Goal: Information Seeking & Learning: Find specific page/section

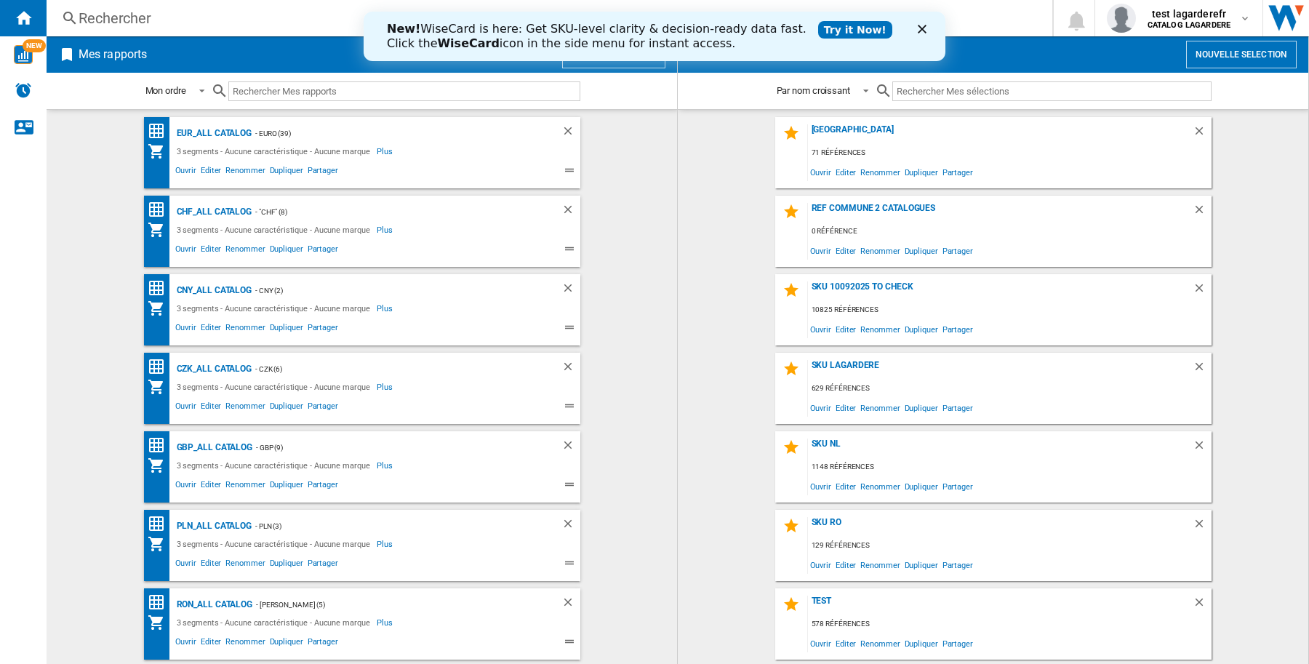
click at [925, 30] on icon "Fermer" at bounding box center [922, 29] width 9 height 9
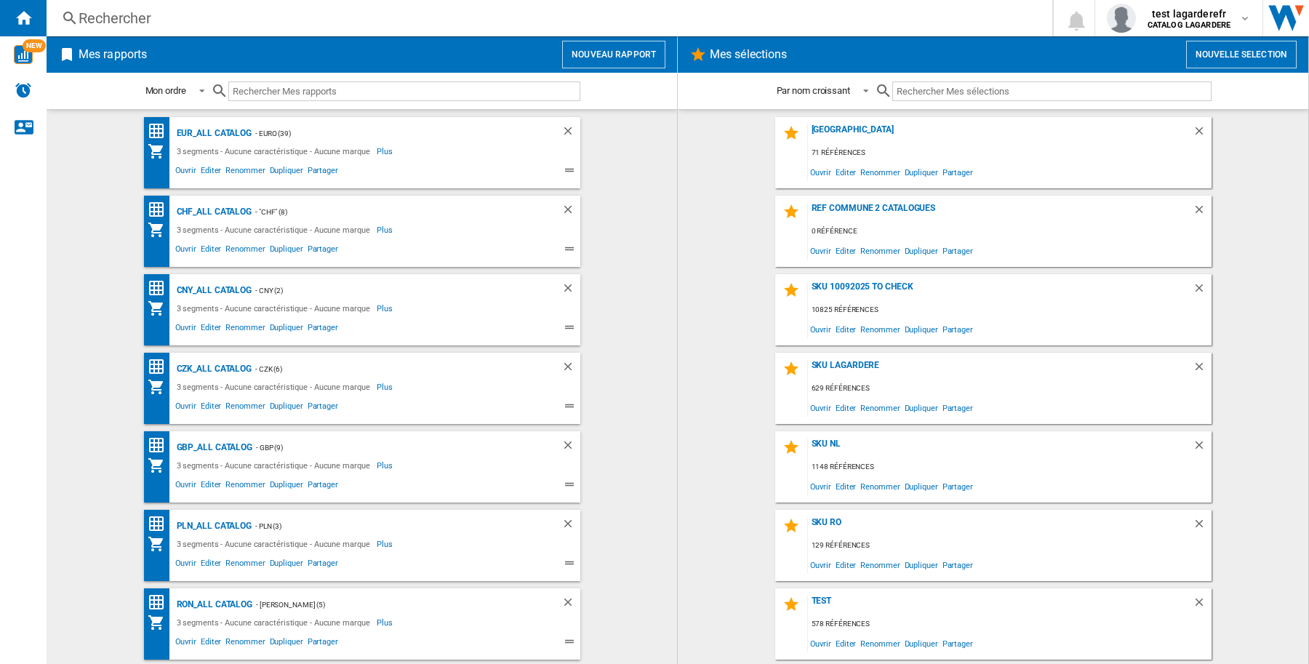
click at [201, 20] on div "Rechercher" at bounding box center [547, 18] width 936 height 20
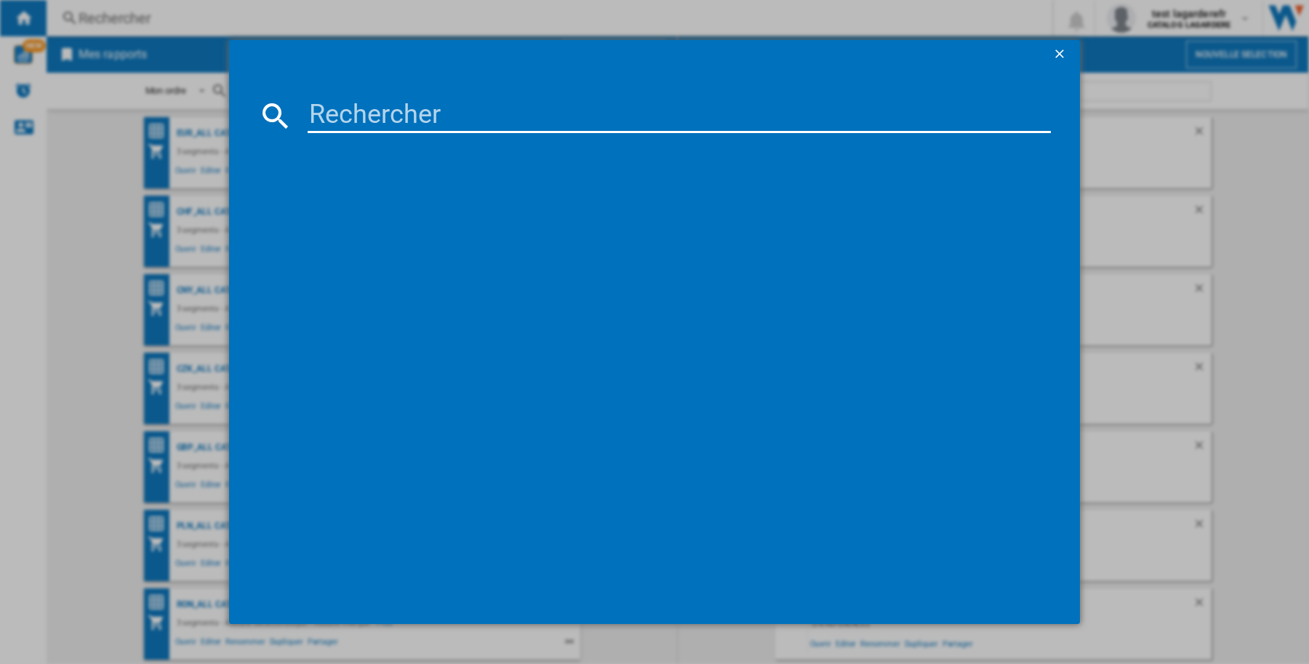
click at [335, 111] on input at bounding box center [679, 115] width 743 height 35
paste input "NYX WORTH THE HYPE VOLUMIZING AND LENGTHENING MASCARA 6.8 ML BLACK"
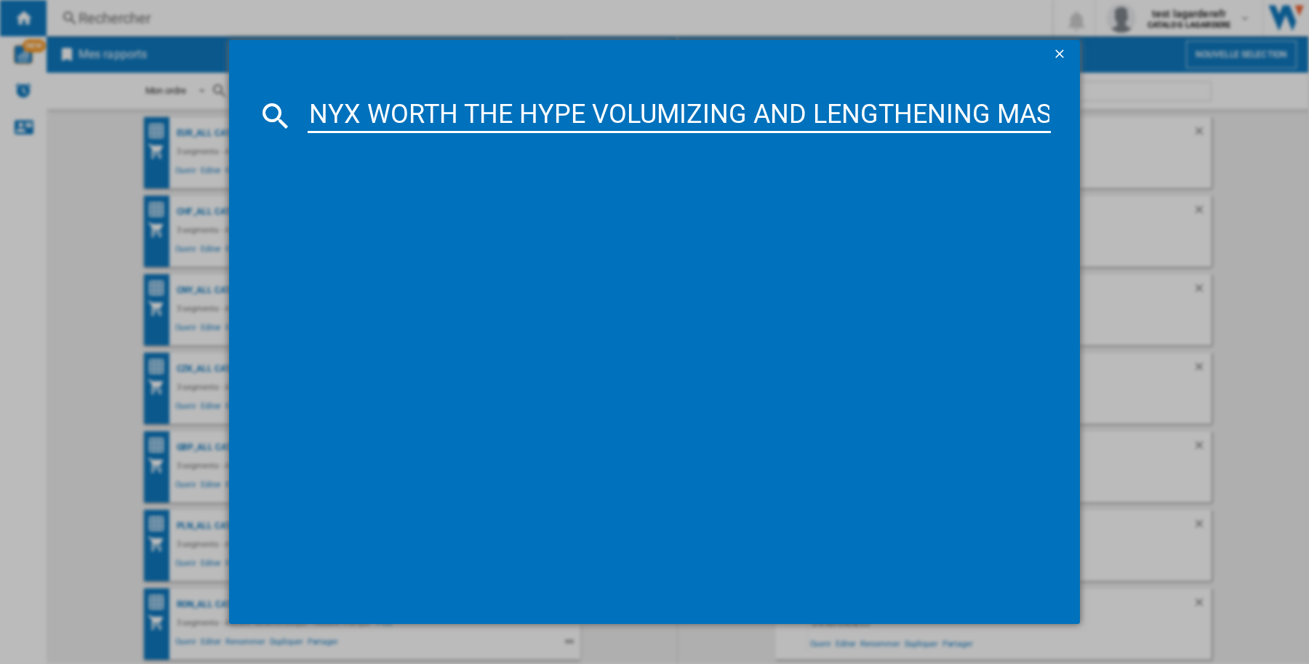
scroll to position [0, 241]
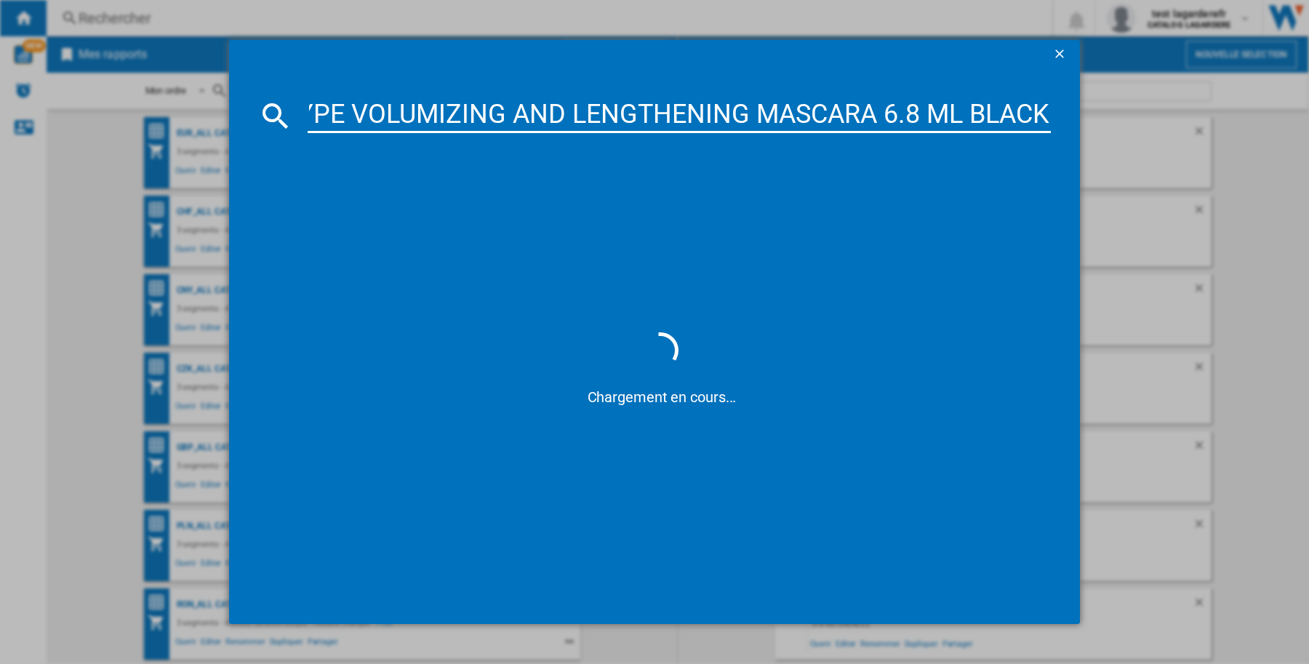
type input "NYX WORTH THE HYPE VOLUMIZING AND LENGTHENING MASCARA 6.8 ML BLACK"
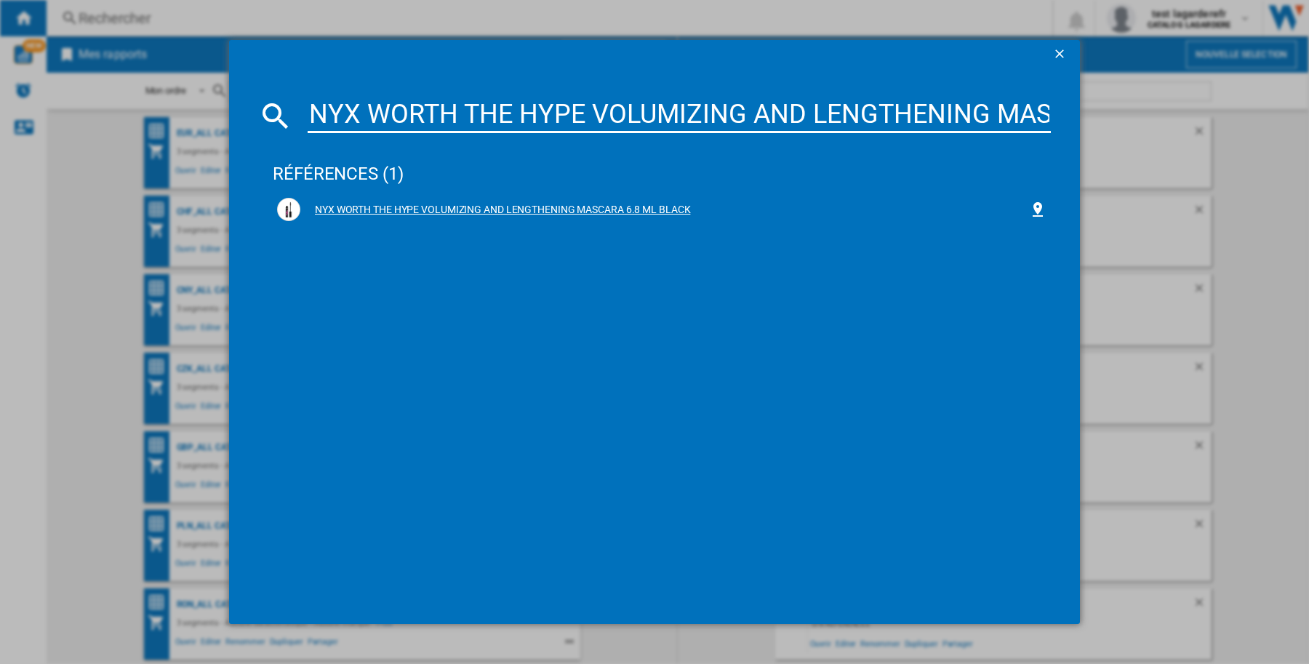
click at [602, 212] on div "NYX WORTH THE HYPE VOLUMIZING AND LENGTHENING MASCARA 6.8 ML BLACK" at bounding box center [664, 210] width 729 height 15
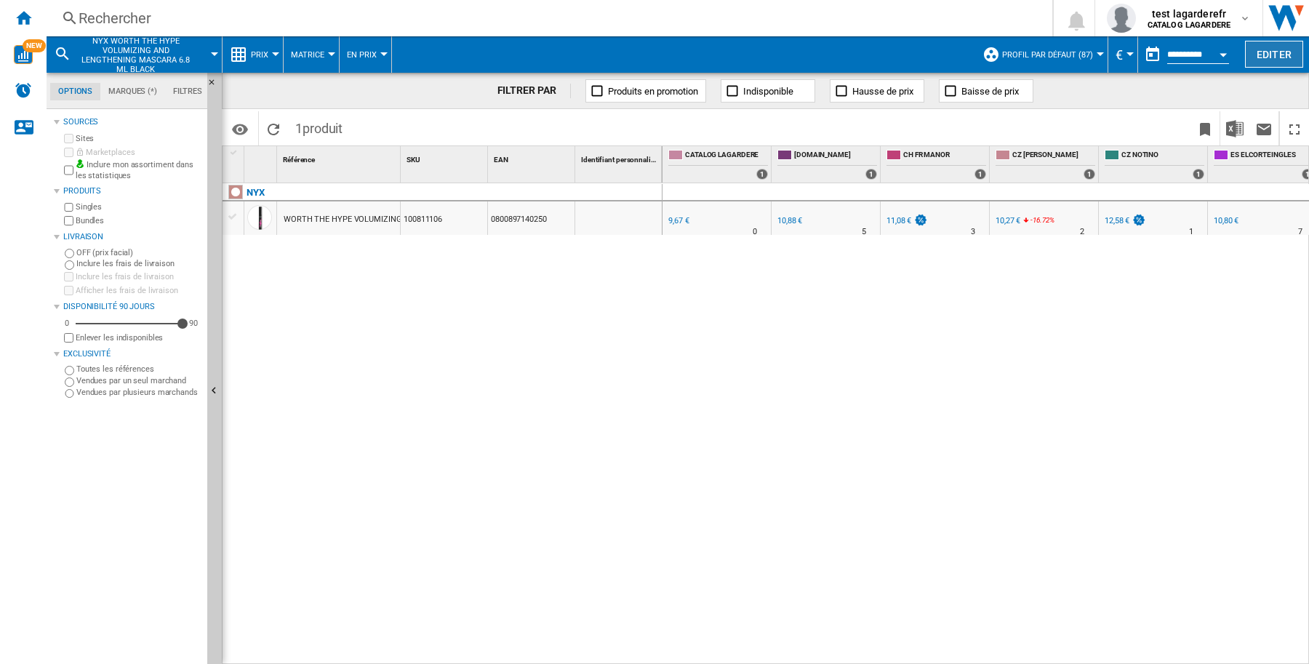
click at [1250, 52] on button "Editer" at bounding box center [1274, 54] width 58 height 27
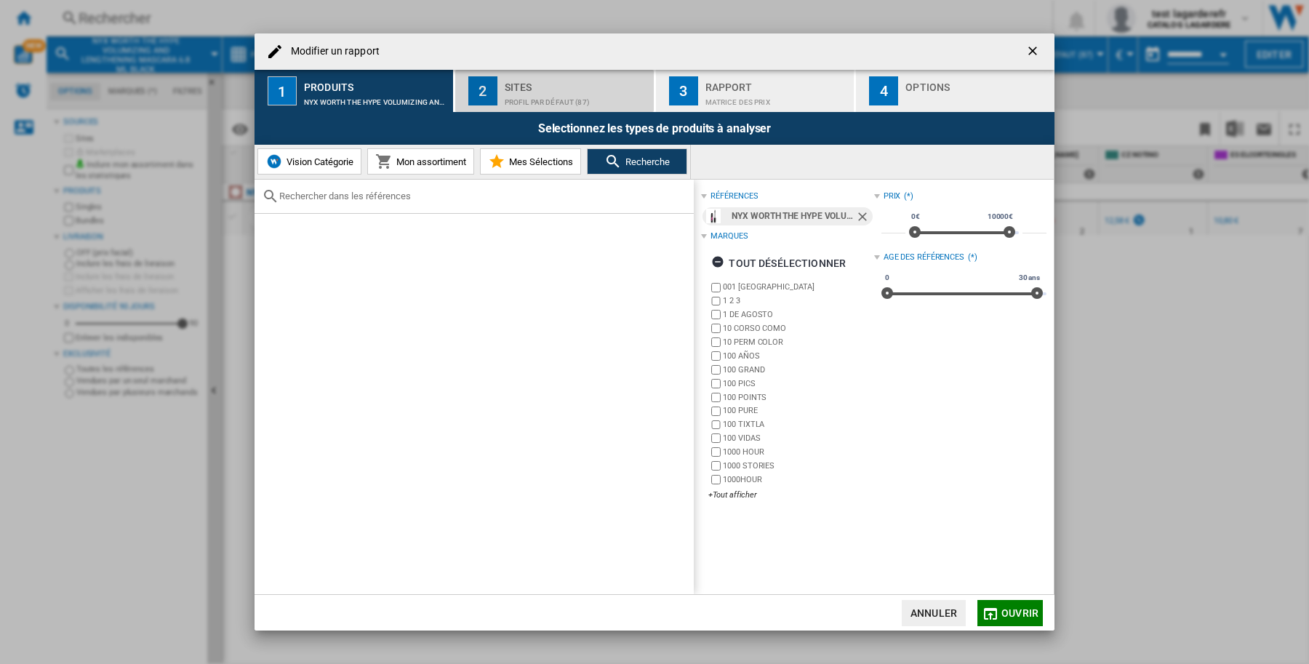
click at [583, 87] on div "Sites" at bounding box center [576, 83] width 143 height 15
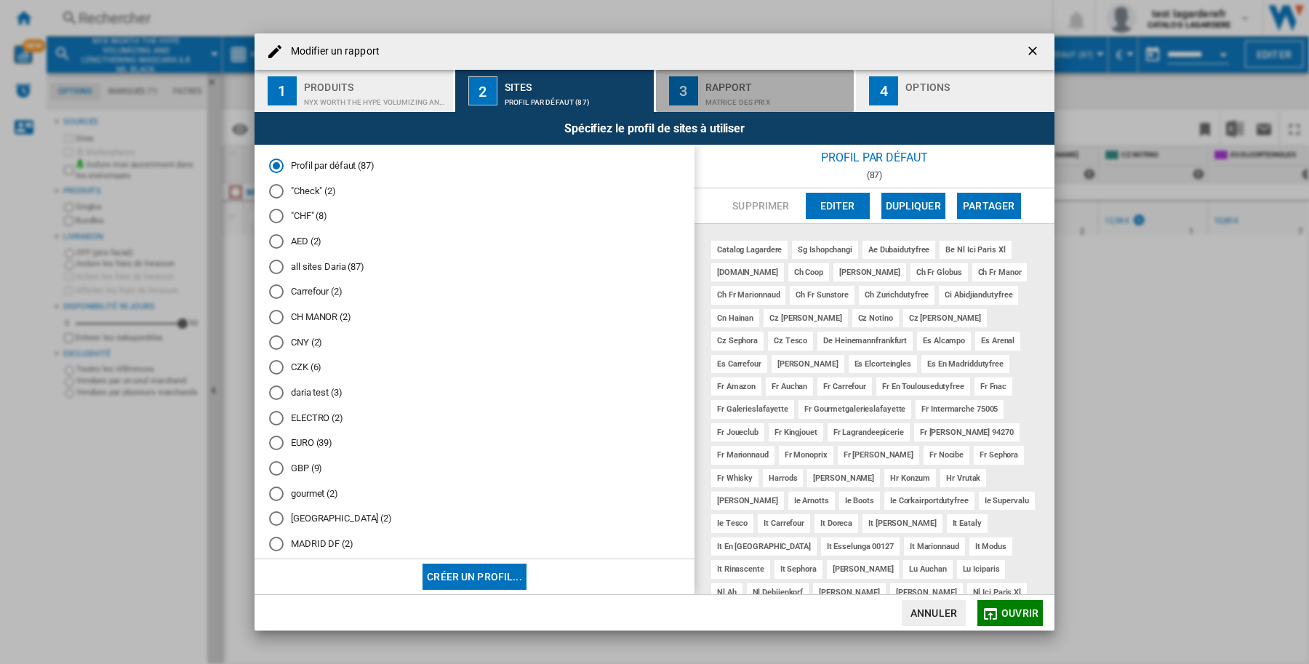
click at [787, 92] on div "Matrice des prix" at bounding box center [777, 98] width 143 height 15
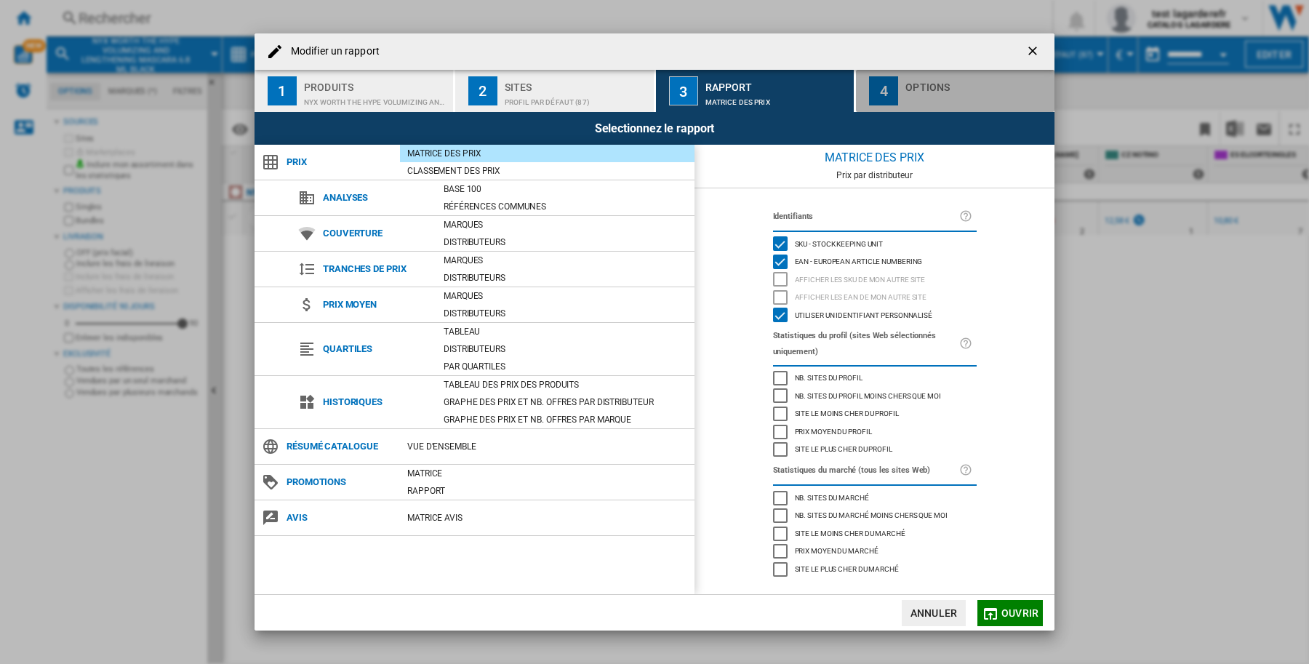
click at [919, 103] on div "button" at bounding box center [977, 98] width 143 height 15
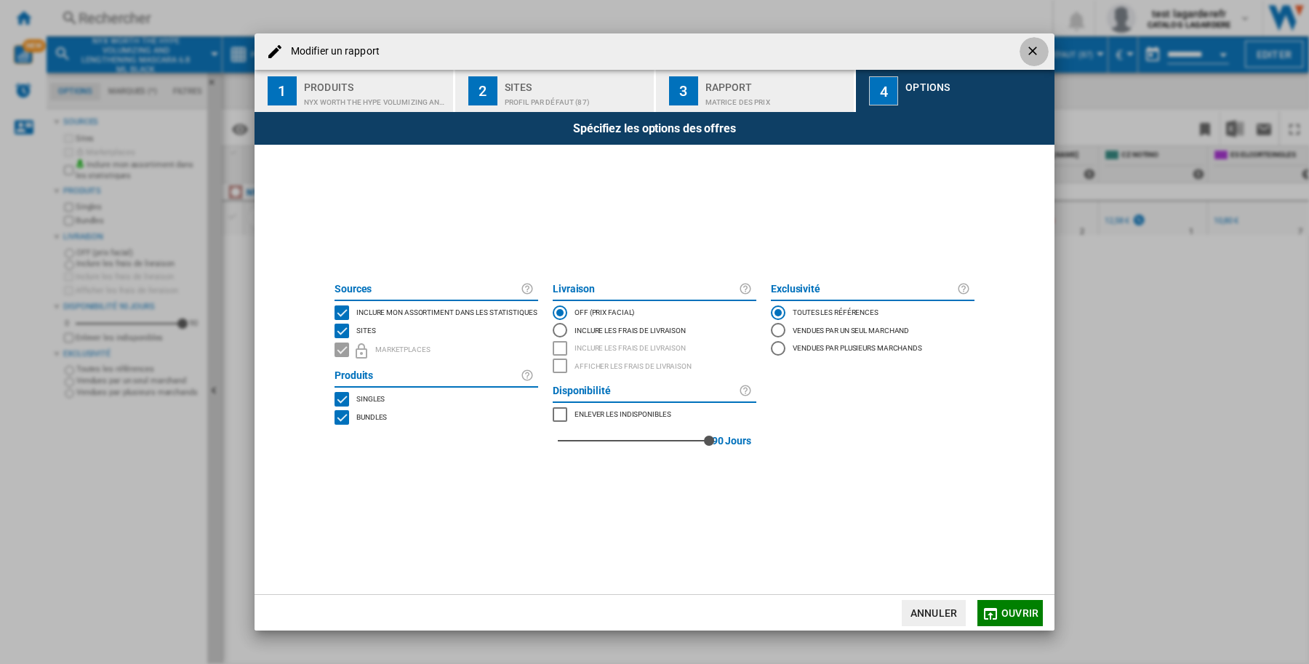
click at [1034, 55] on ng-md-icon "getI18NText('BUTTONS.CLOSE_DIALOG')" at bounding box center [1034, 52] width 17 height 17
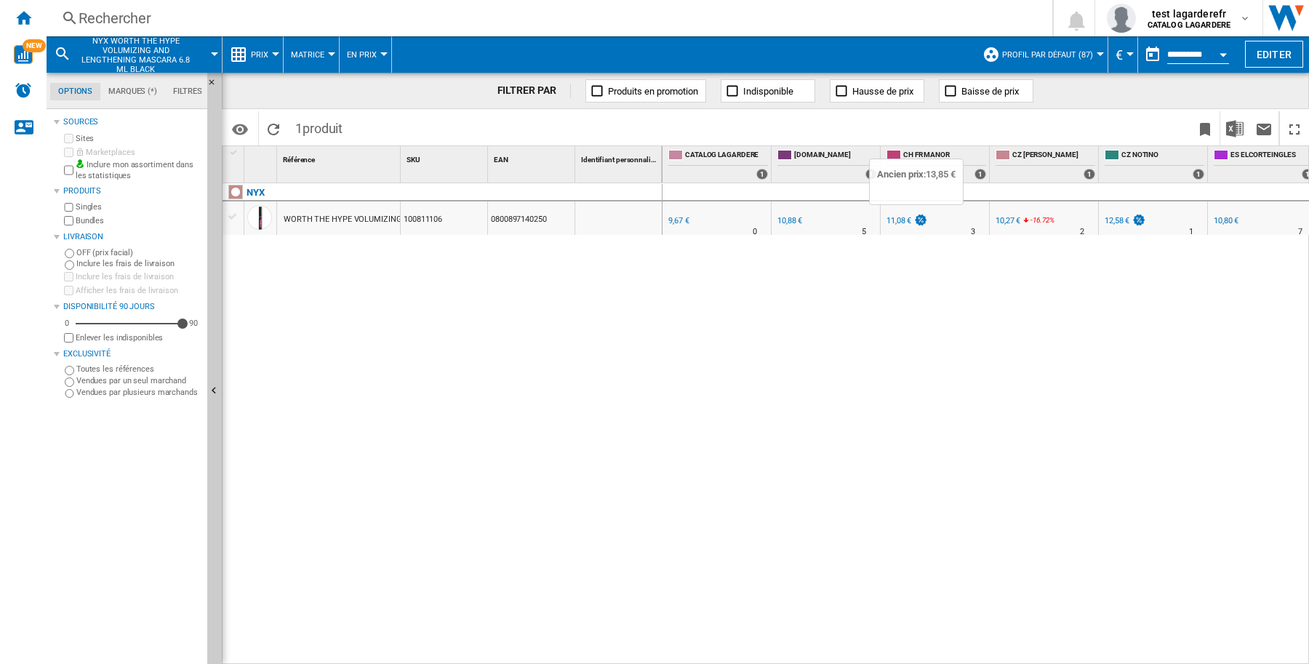
click at [914, 223] on img at bounding box center [921, 220] width 15 height 12
click at [92, 13] on div "Rechercher" at bounding box center [547, 18] width 936 height 20
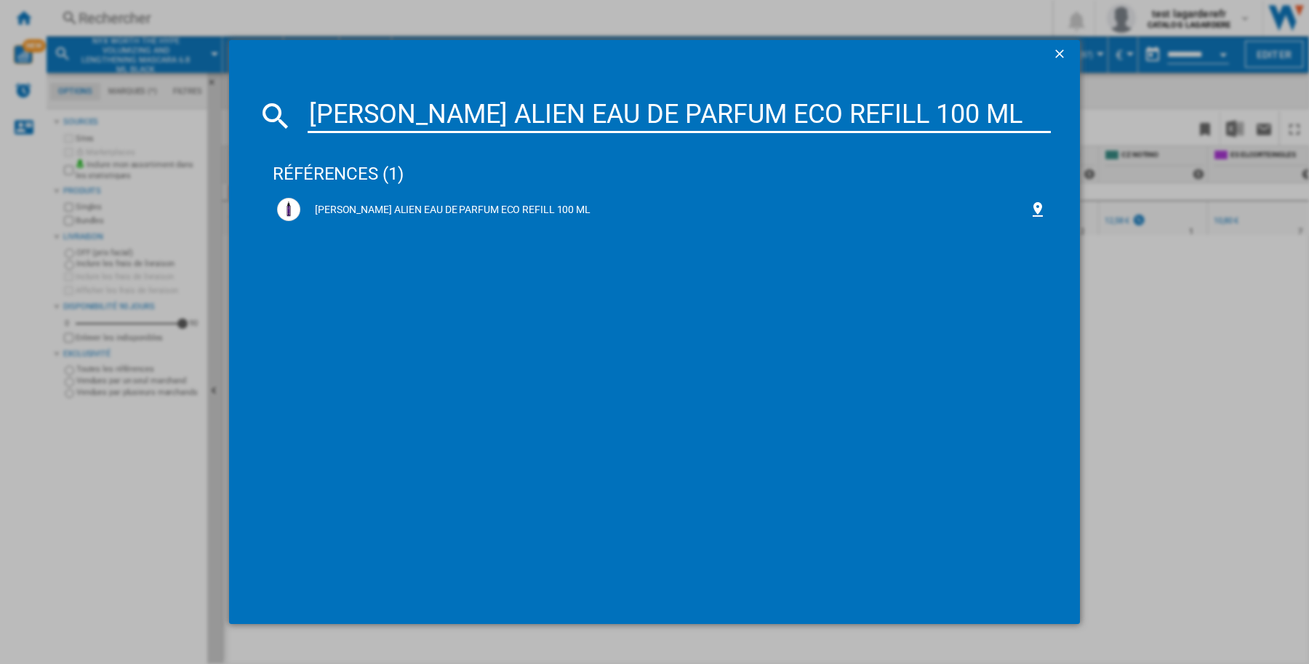
click at [398, 119] on input "[PERSON_NAME] ALIEN EAU DE PARFUM ECO REFILL 100 ML" at bounding box center [679, 115] width 743 height 35
click at [398, 120] on input "[PERSON_NAME] ALIEN EAU DE PARFUM ECO REFILL 100 ML" at bounding box center [679, 115] width 743 height 35
paste input "FILORGA NEOCICA UNIVERSAL REPAIR CARE 4"
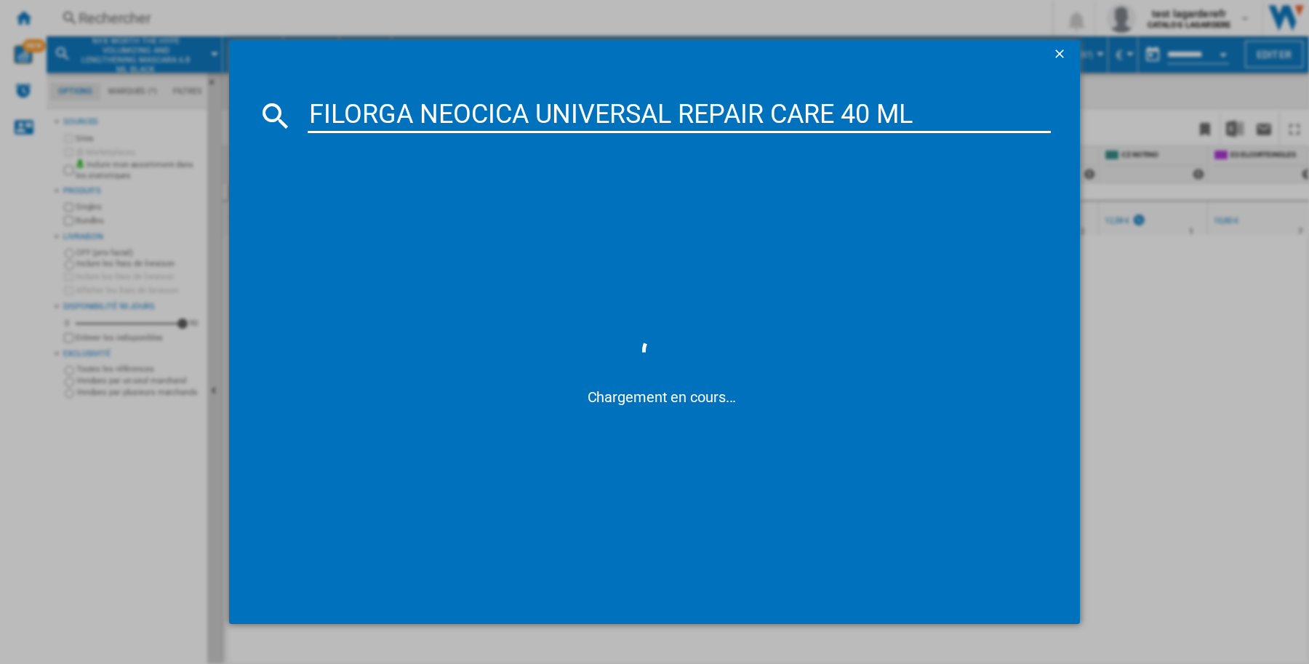
type input "FILORGA NEOCICA UNIVERSAL REPAIR CARE 40 ML"
click at [524, 212] on div "FILORGA NEOCICA UNIVERSAL REPAIR CARE 40 ML" at bounding box center [664, 210] width 729 height 15
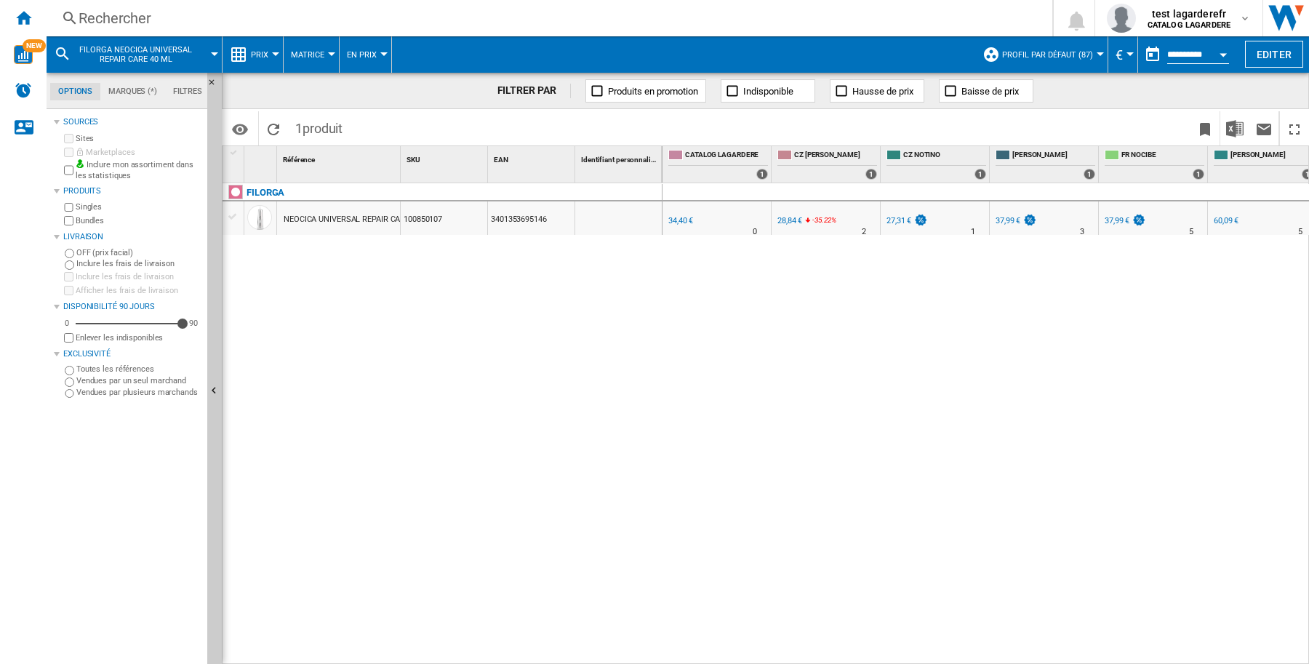
click at [164, 9] on div "Rechercher" at bounding box center [547, 18] width 936 height 20
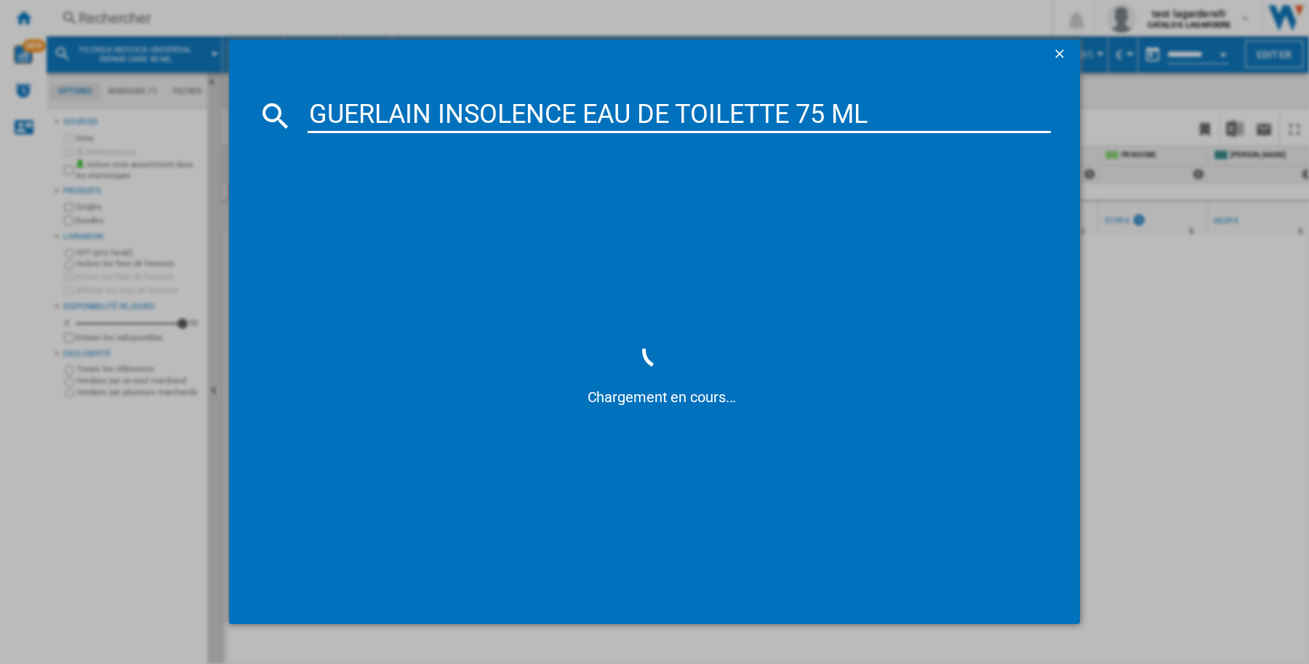
type input "GUERLAIN INSOLENCE EAU DE TOILETTE 75 ML"
click at [516, 212] on div "GUERLAIN INSOLENCE EAU DE TOILETTE 75 ML" at bounding box center [664, 210] width 729 height 15
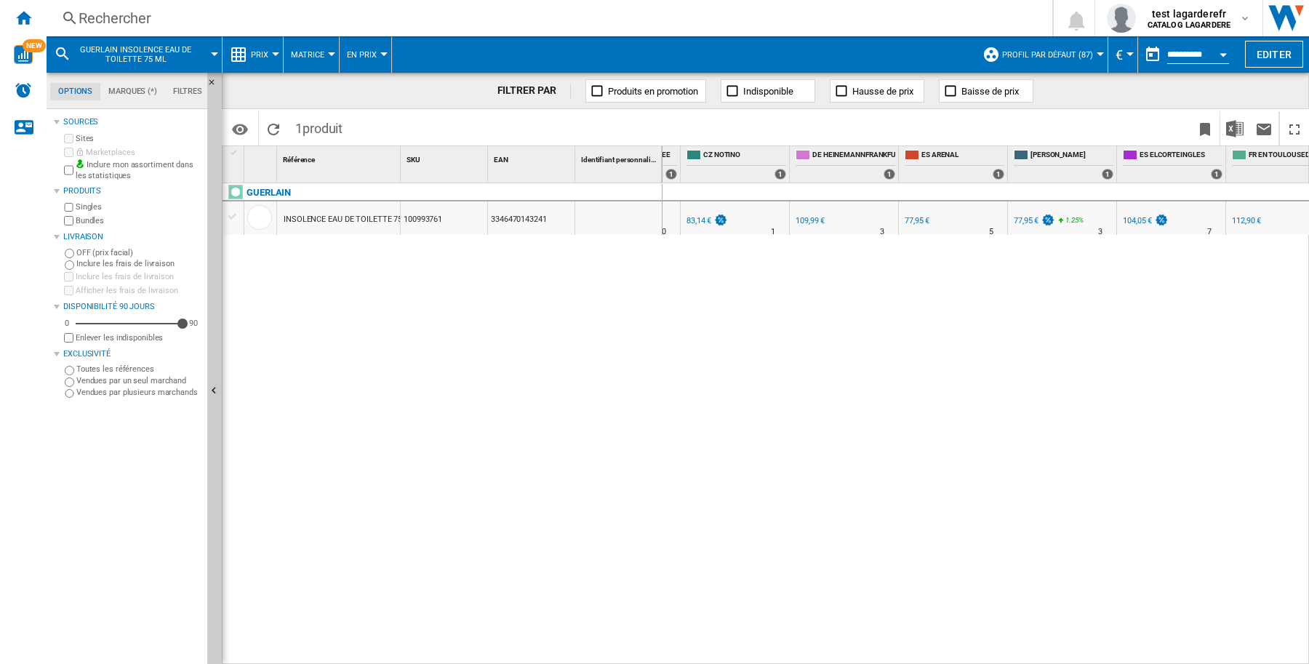
scroll to position [0, 969]
click at [172, 18] on div "Rechercher" at bounding box center [547, 18] width 936 height 20
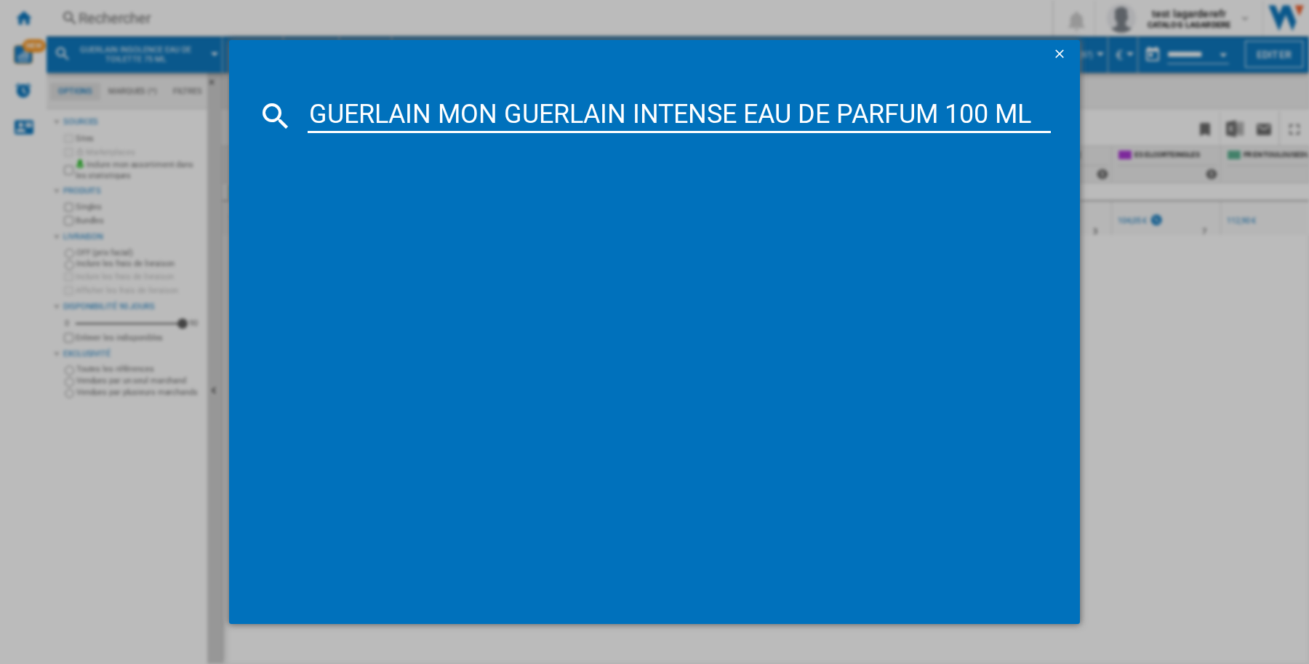
type input "GUERLAIN MON GUERLAIN INTENSE EAU DE PARFUM 100 ML"
click at [355, 209] on div "GUERLAIN MON GUERLAIN INTENSE EAU DE PARFUM 100 ML" at bounding box center [664, 210] width 729 height 15
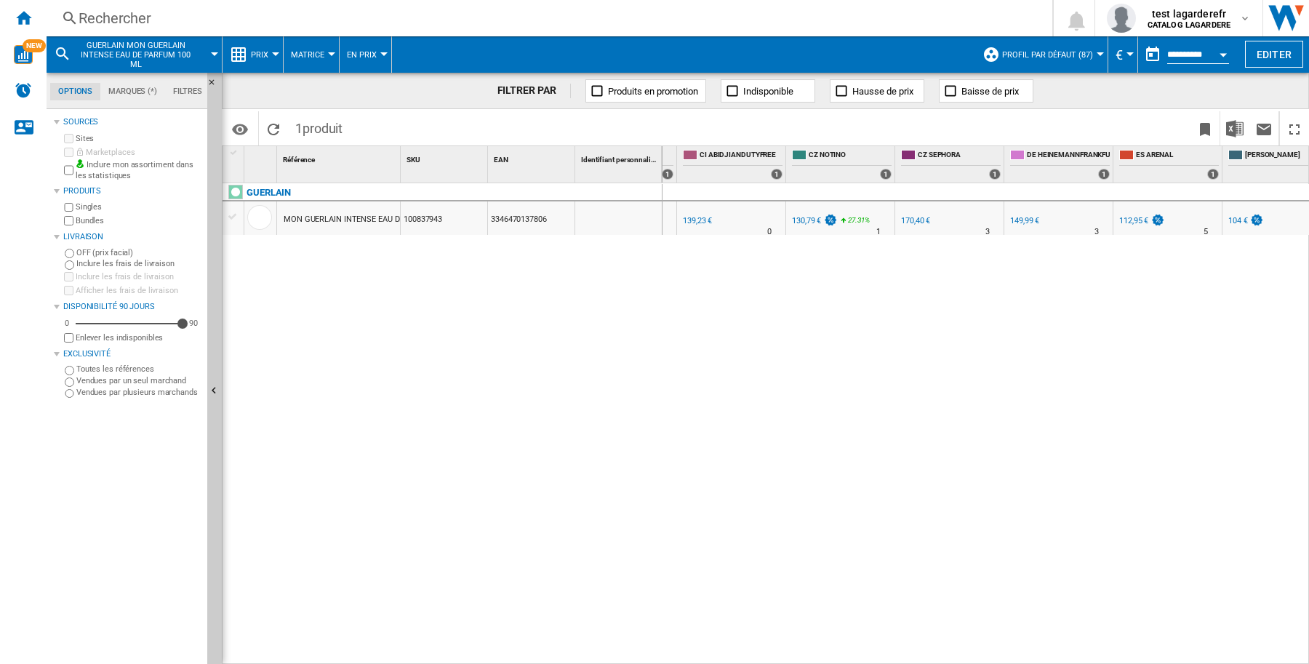
scroll to position [0, 750]
click at [173, 16] on div "Rechercher" at bounding box center [547, 18] width 936 height 20
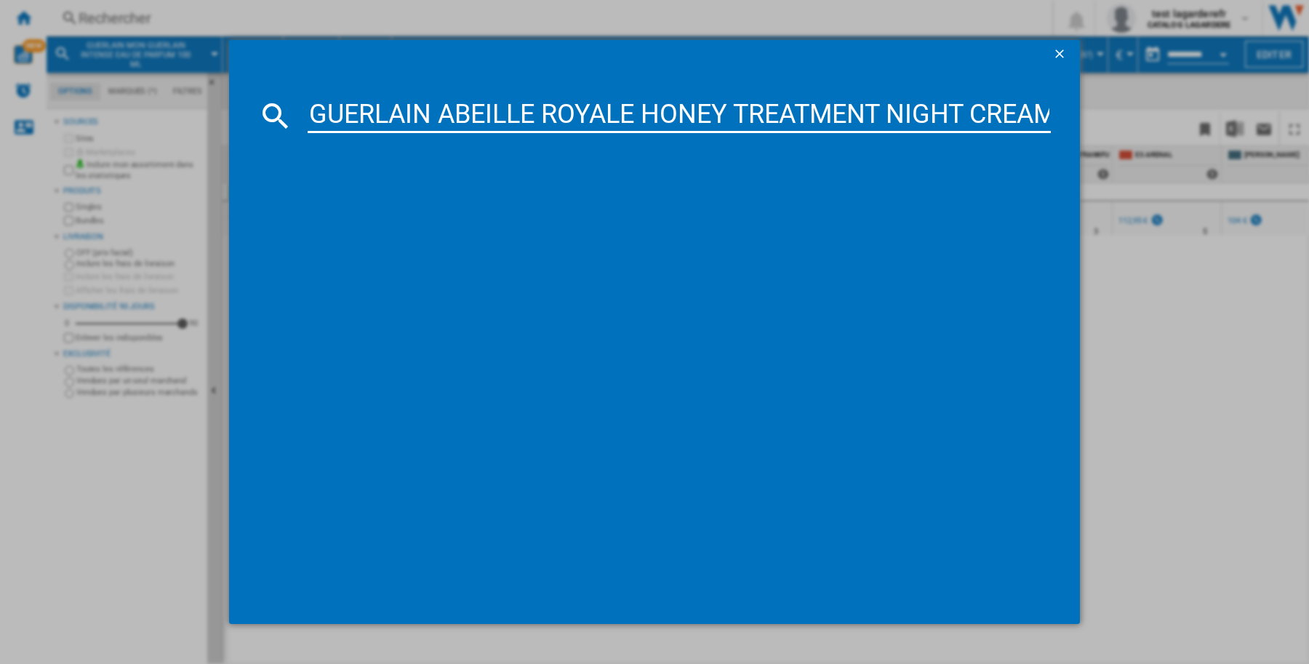
scroll to position [0, 186]
type input "GUERLAIN ABEILLE ROYALE HONEY TREATMENT NIGHT CREAM REFILL 50 ML"
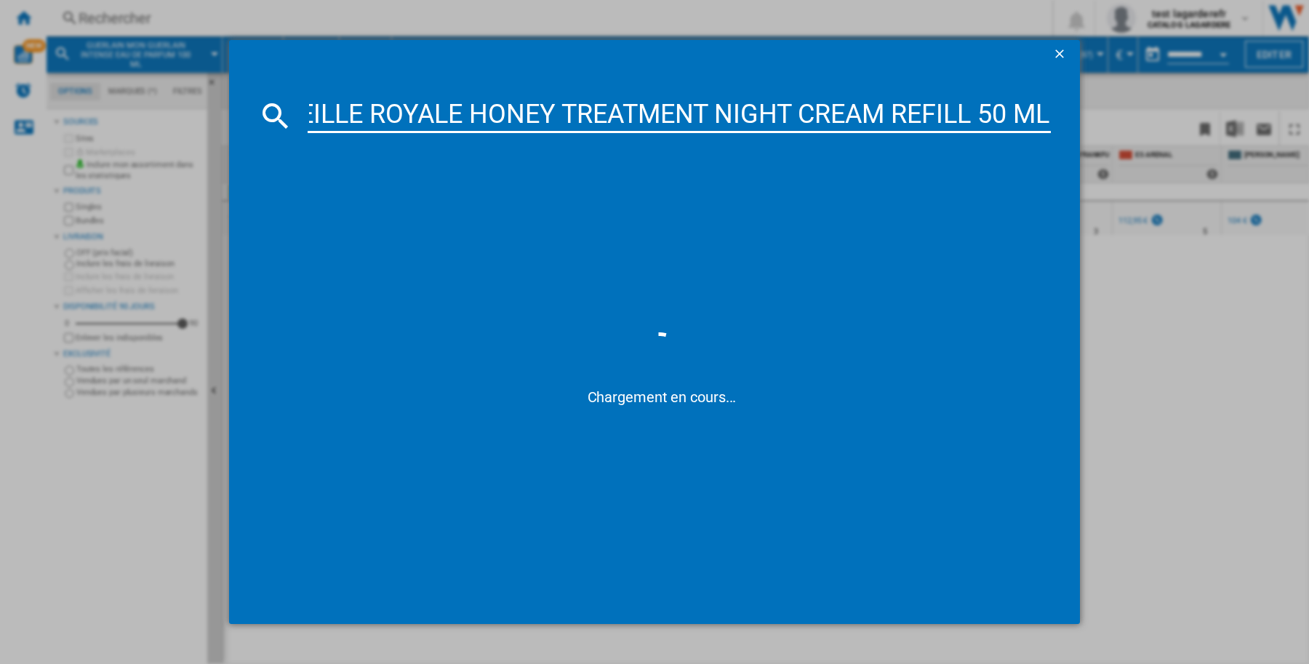
scroll to position [0, 180]
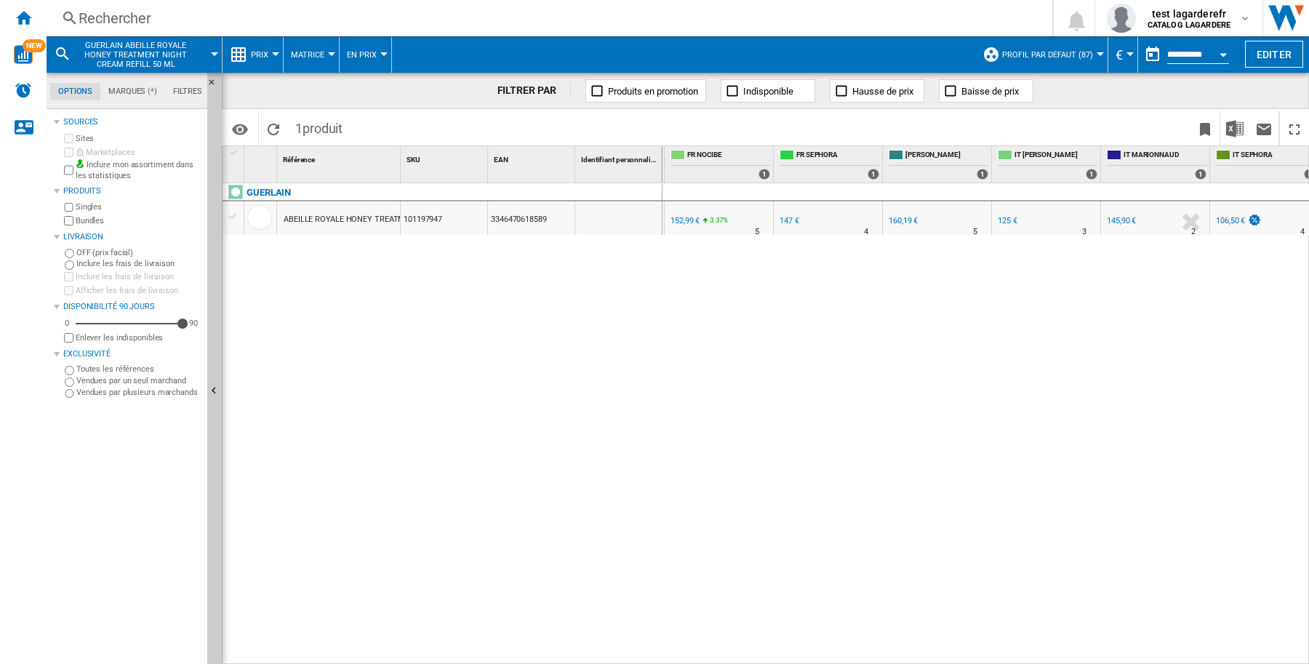
scroll to position [0, 831]
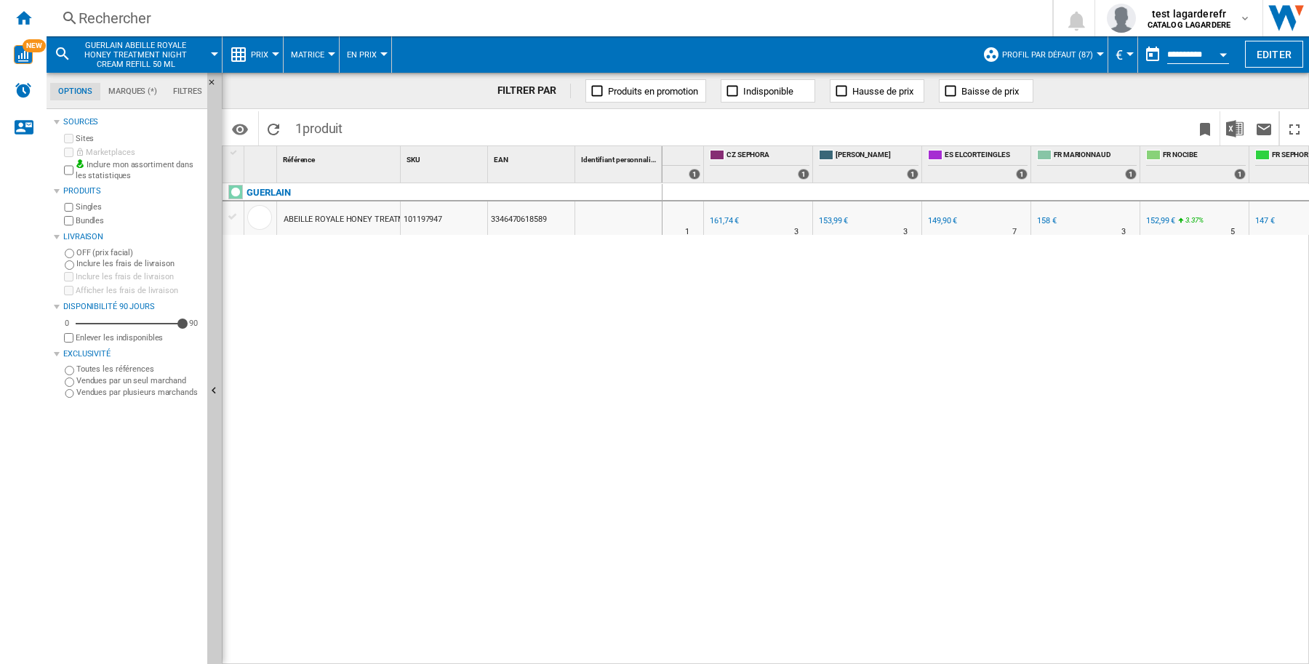
click at [378, 15] on div "Rechercher" at bounding box center [547, 18] width 936 height 20
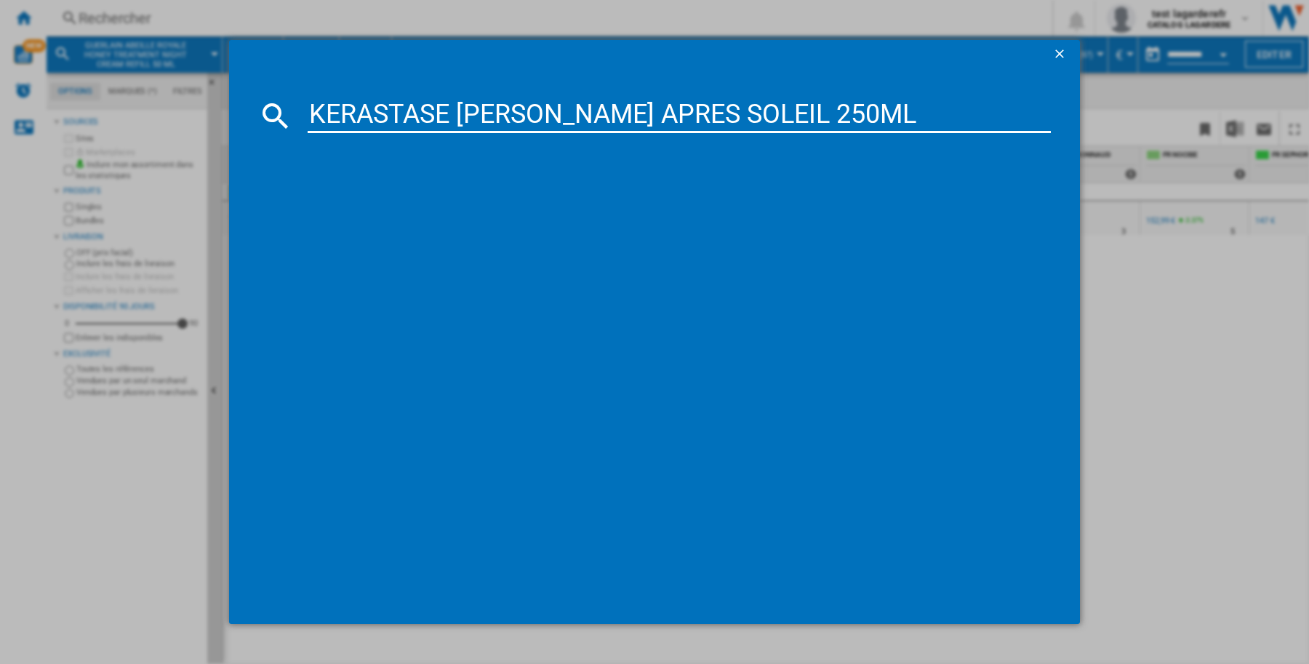
type input "KERASTASE [PERSON_NAME] APRES SOLEIL 250ML"
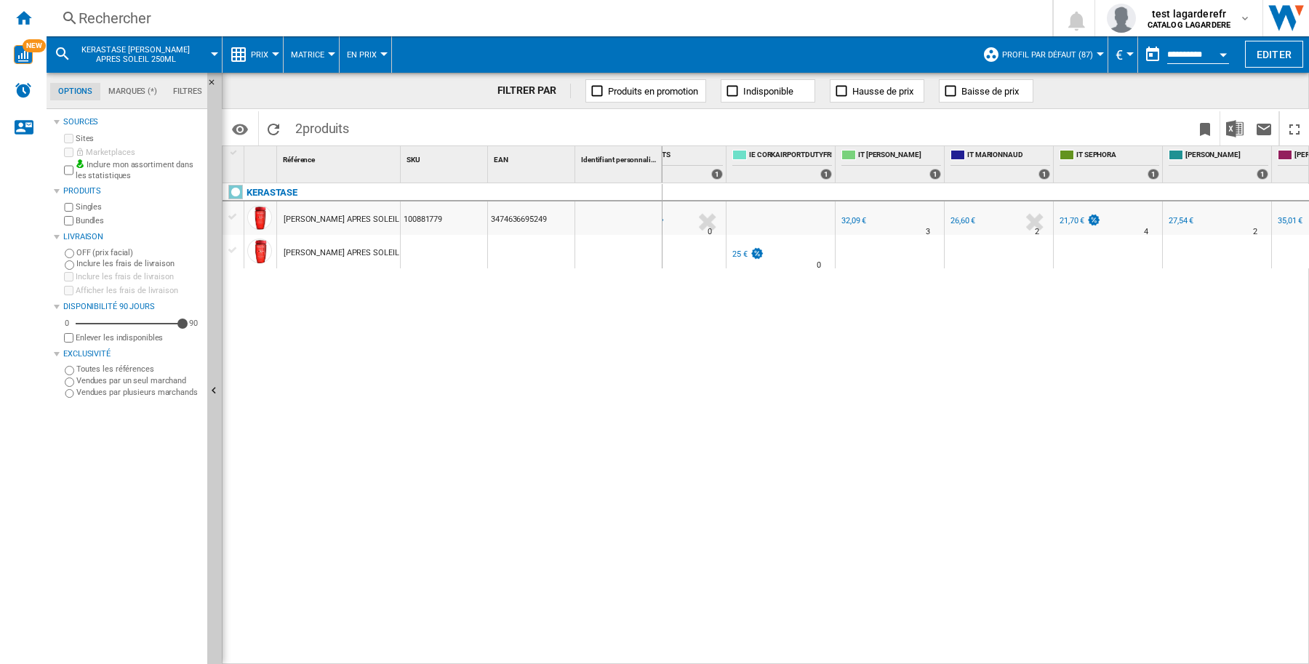
scroll to position [0, 344]
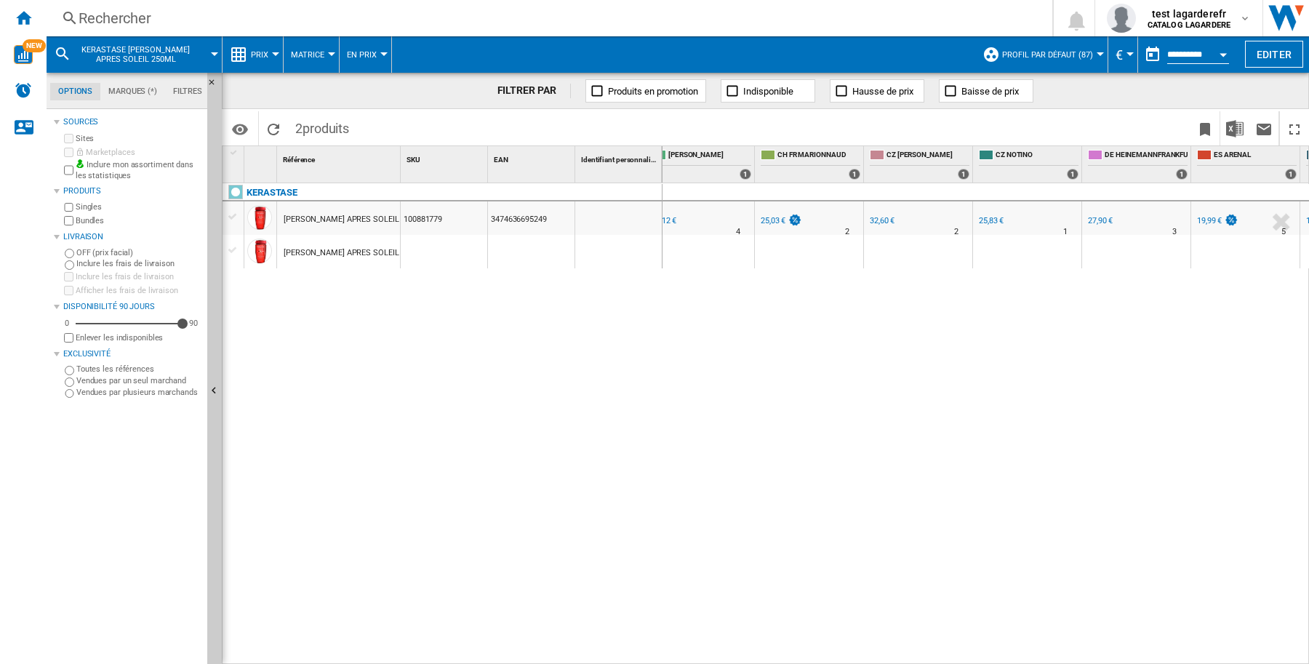
click at [135, 23] on div "Rechercher" at bounding box center [547, 18] width 936 height 20
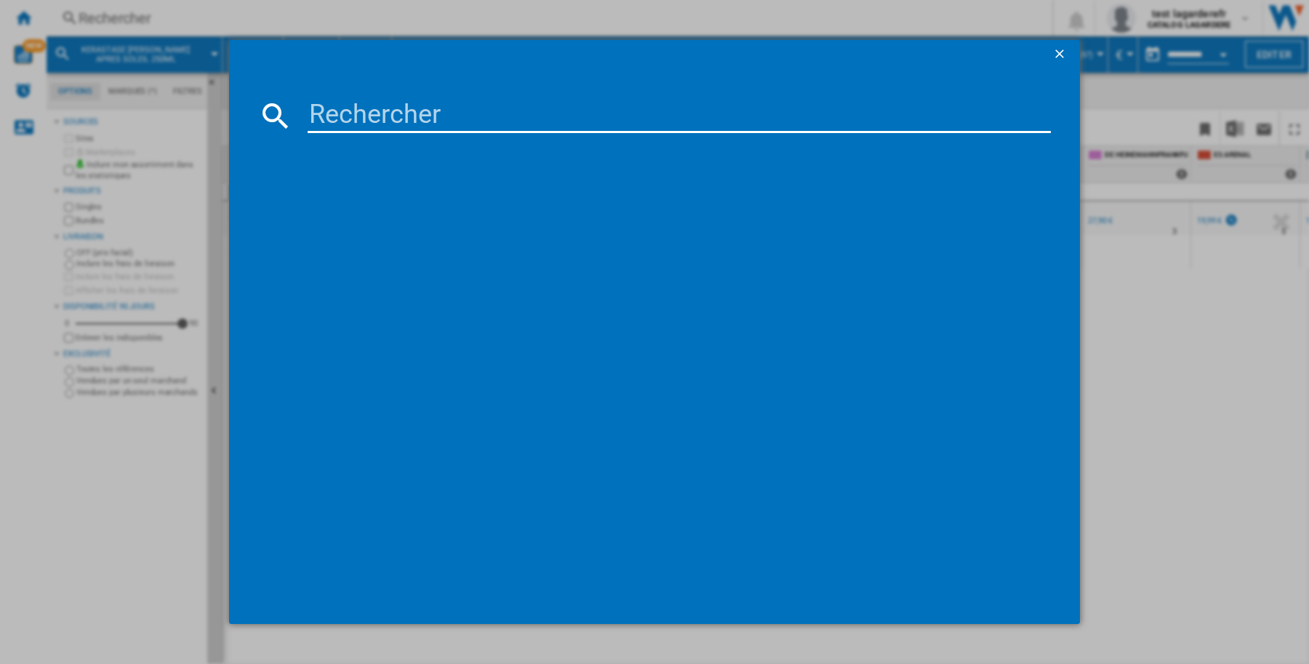
type input "[PERSON_NAME] LINES LIBERATED EYELINER 1 G 01 BLACK"
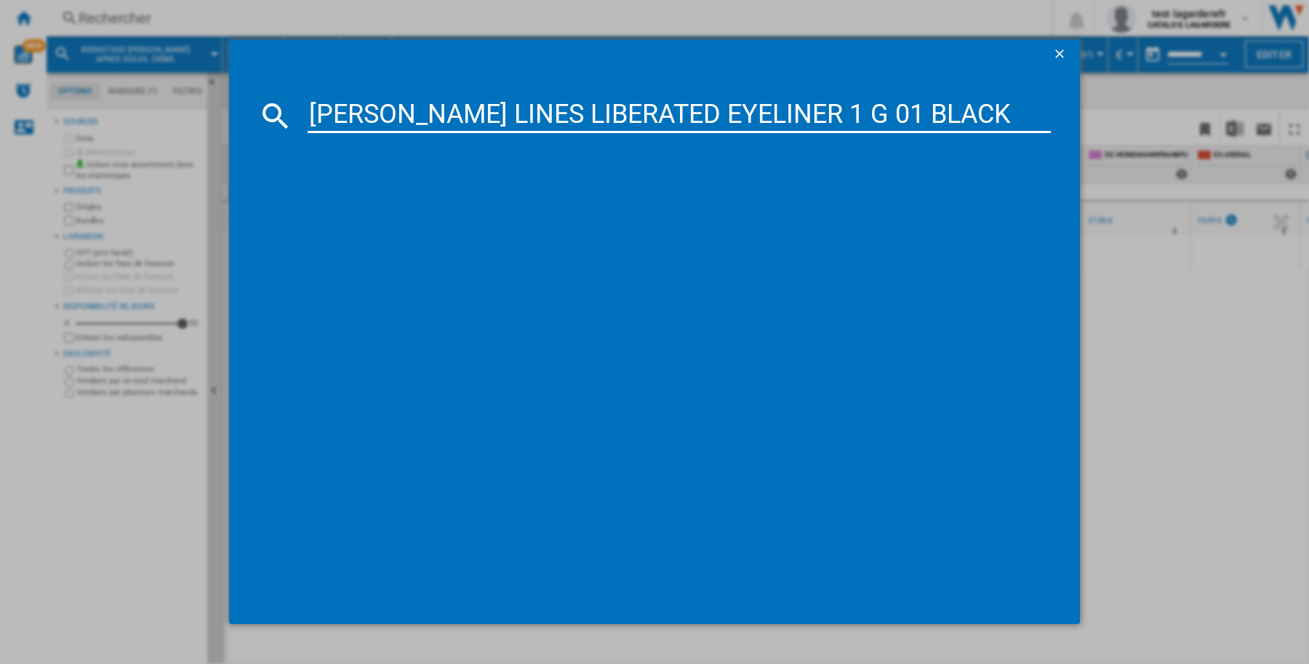
scroll to position [0, 28]
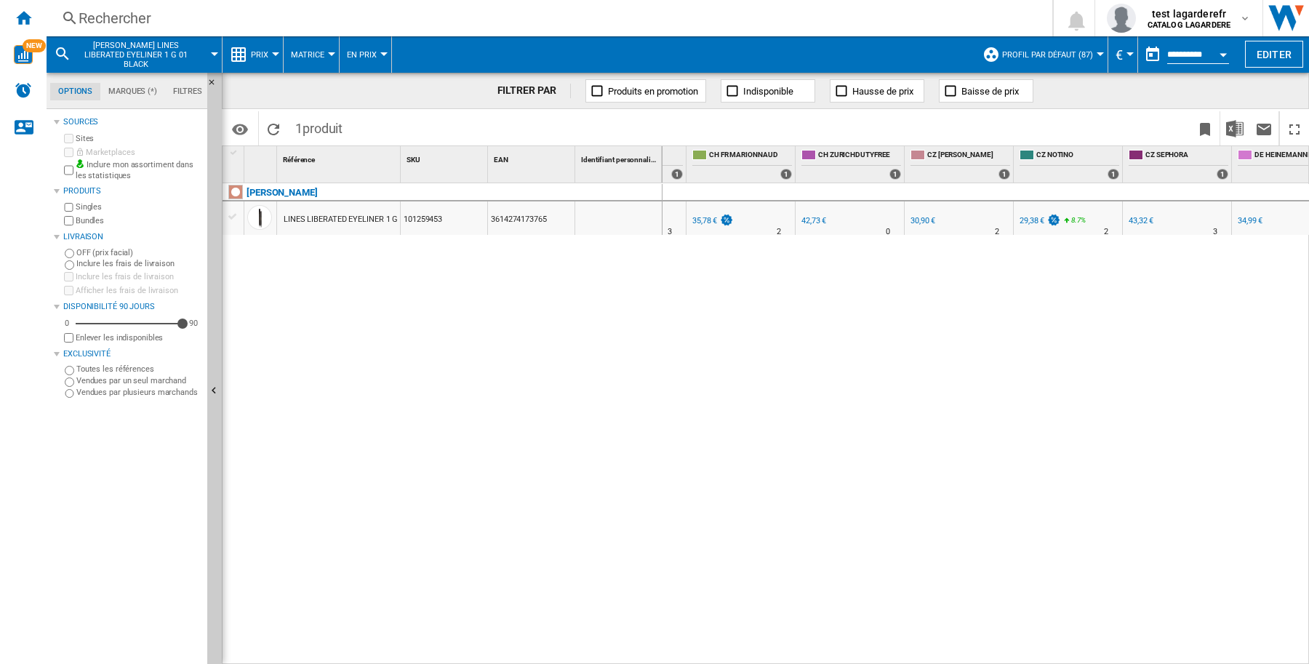
scroll to position [0, 788]
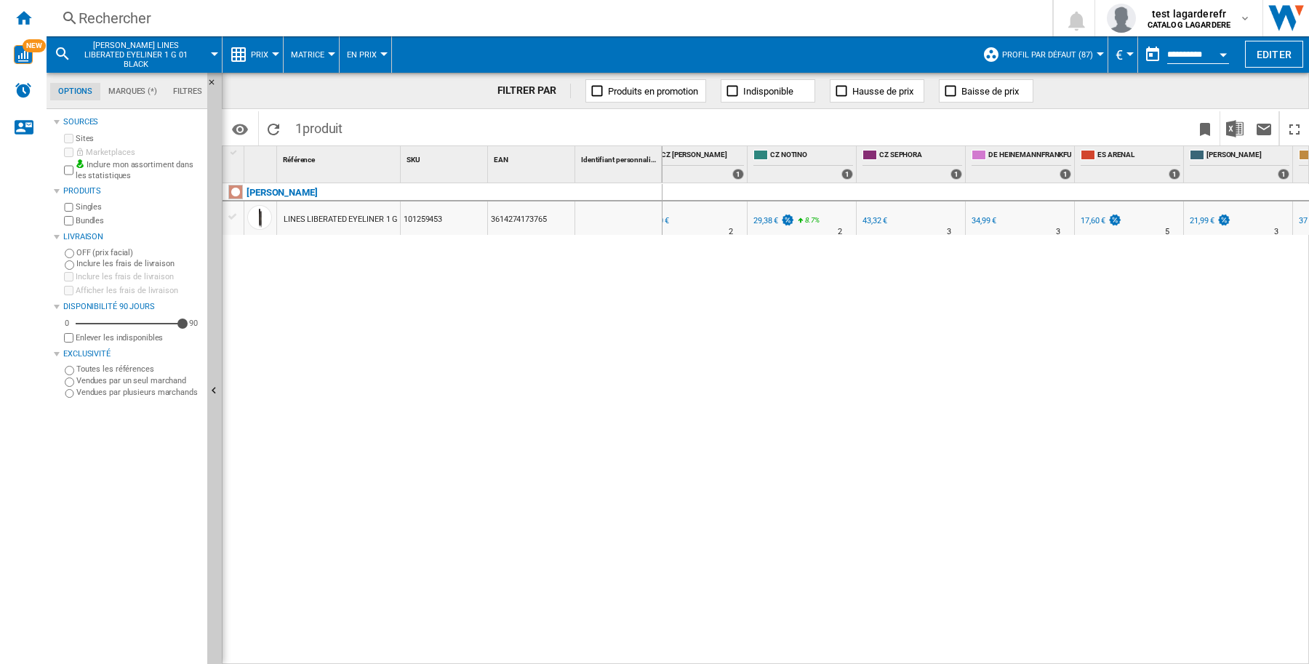
click at [239, 22] on div "Rechercher" at bounding box center [547, 18] width 936 height 20
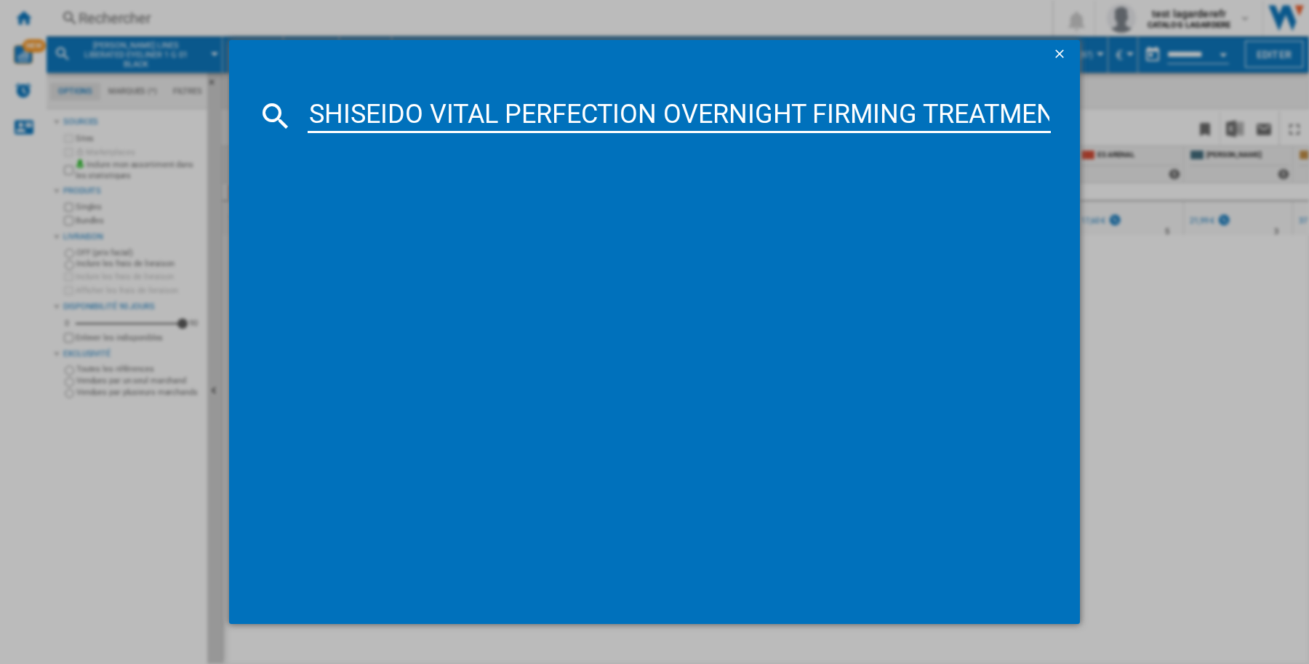
scroll to position [0, 109]
type input "SHISEIDO VITAL PERFECTION OVERNIGHT FIRMING TREATMENT 50 ML"
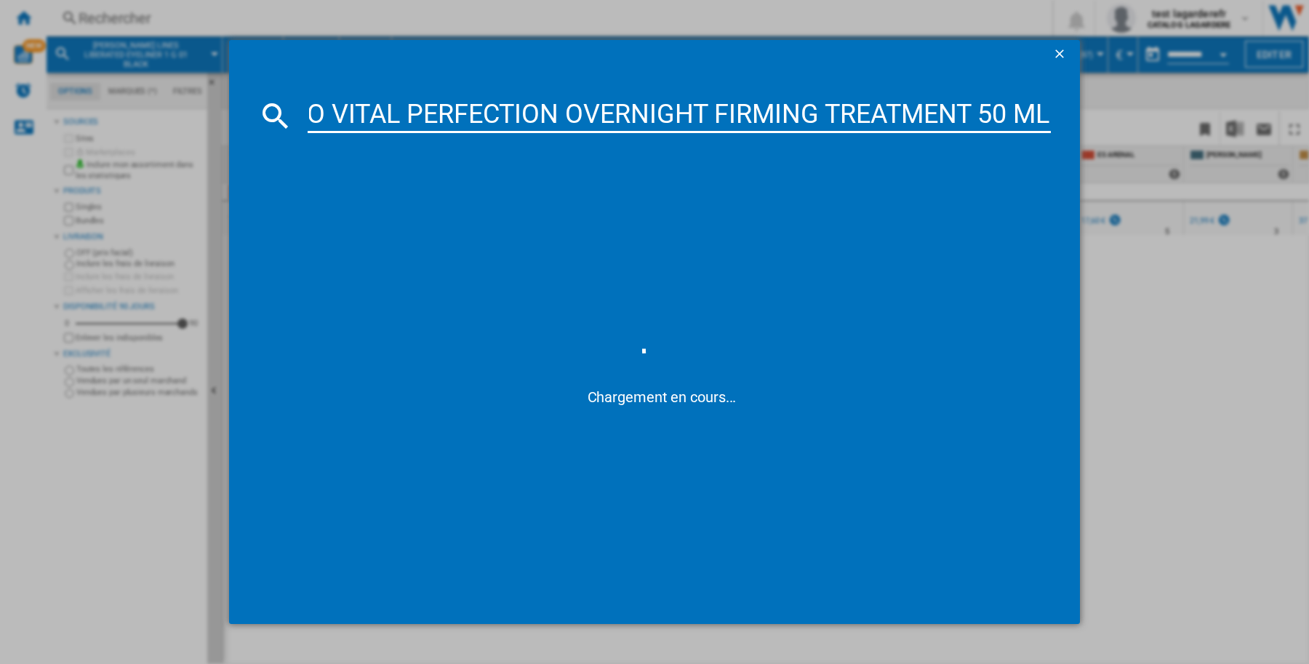
scroll to position [0, 0]
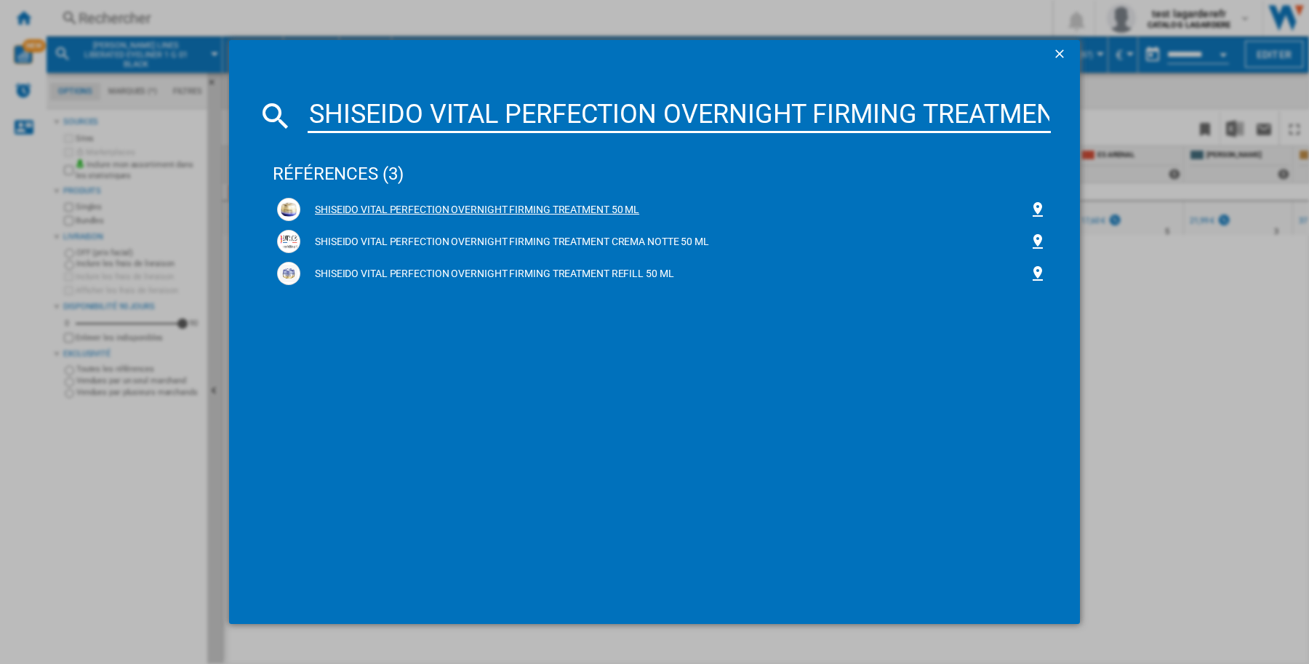
click at [580, 207] on div "SHISEIDO VITAL PERFECTION OVERNIGHT FIRMING TREATMENT 50 ML" at bounding box center [664, 210] width 729 height 15
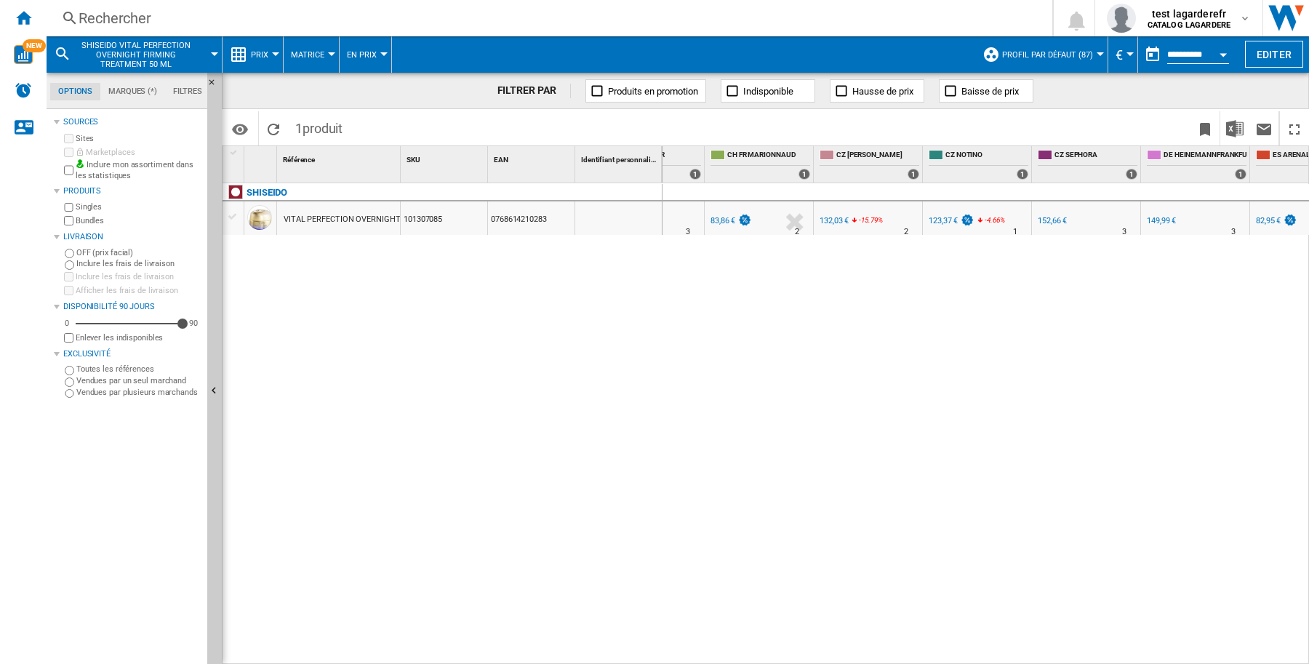
scroll to position [0, 862]
